Goal: Task Accomplishment & Management: Use online tool/utility

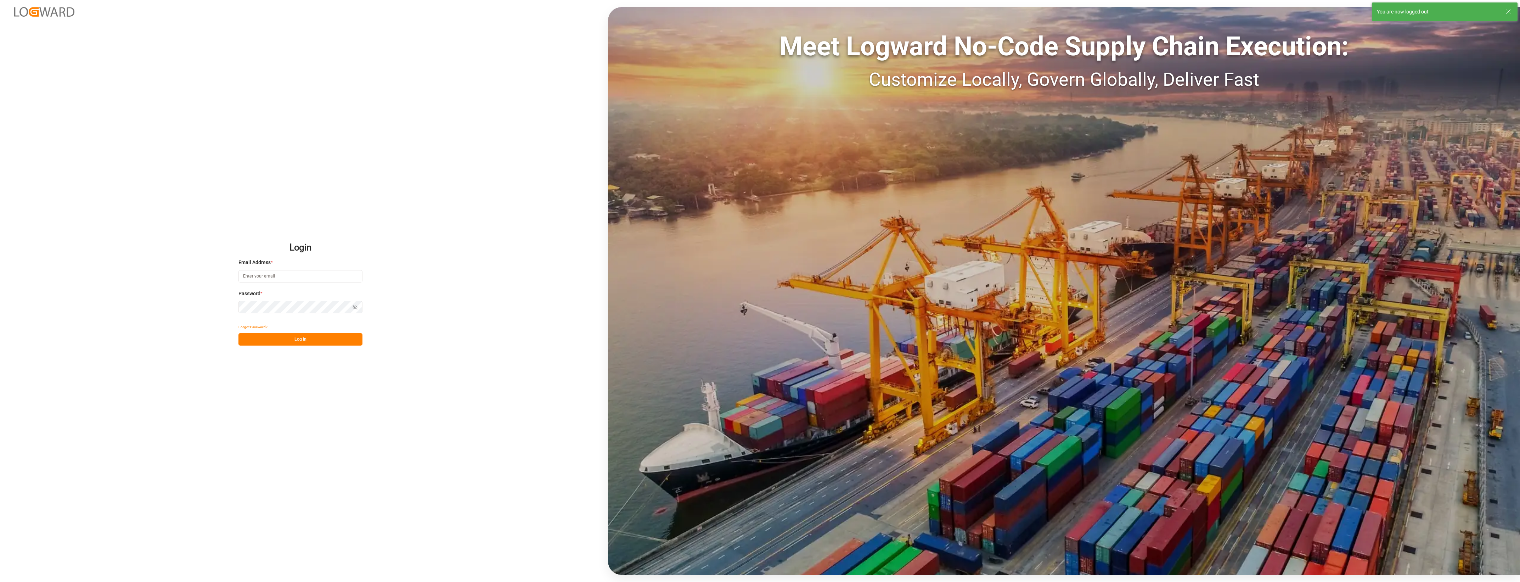
type input "[PERSON_NAME][EMAIL_ADDRESS][PERSON_NAME][DOMAIN_NAME]"
click at [330, 341] on button "Log In" at bounding box center [300, 339] width 124 height 12
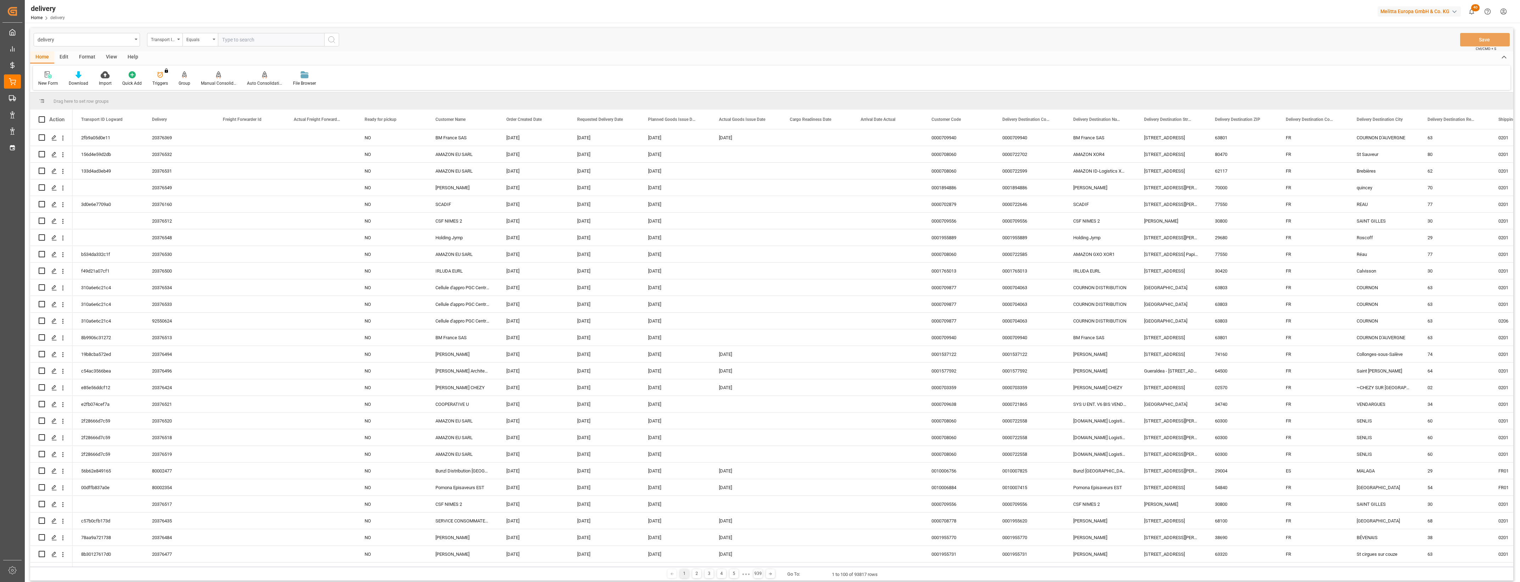
click at [646, 35] on div "delivery Transport ID Logward Equals Save Ctrl/CMD + S" at bounding box center [771, 39] width 1483 height 23
